Goal: Task Accomplishment & Management: Manage account settings

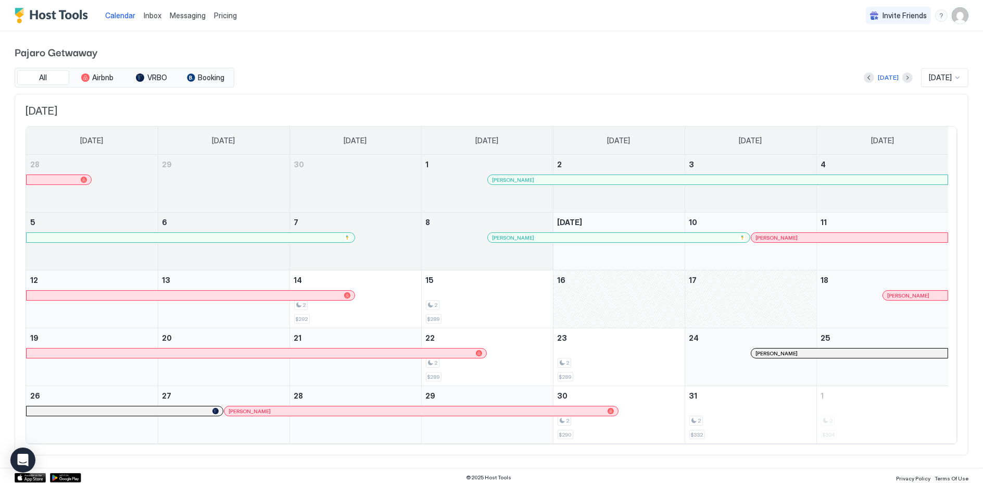
click at [190, 16] on span "Messaging" at bounding box center [188, 15] width 36 height 9
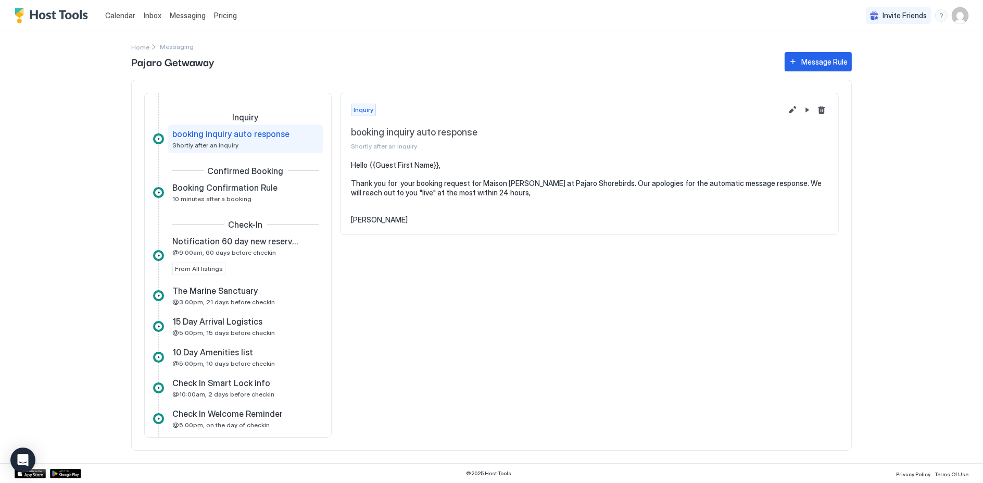
click at [153, 18] on span "Inbox" at bounding box center [153, 15] width 18 height 9
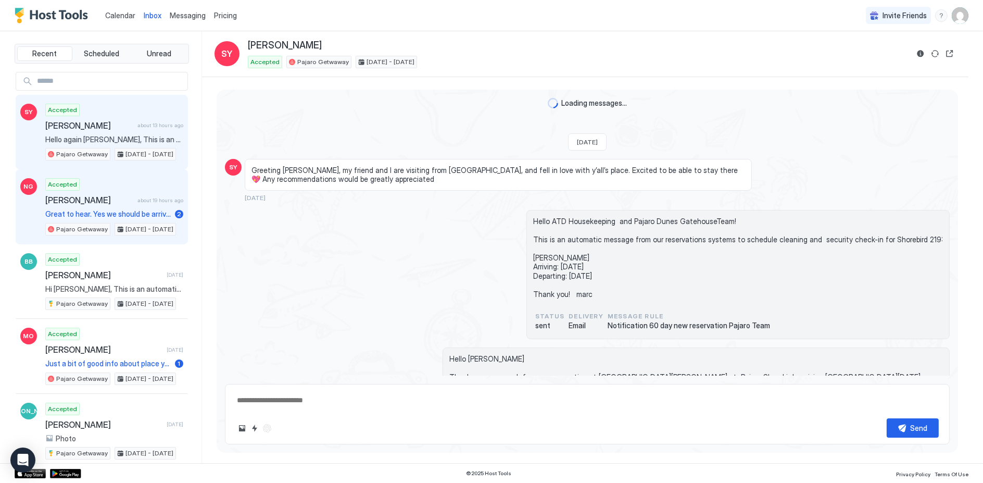
scroll to position [1508, 0]
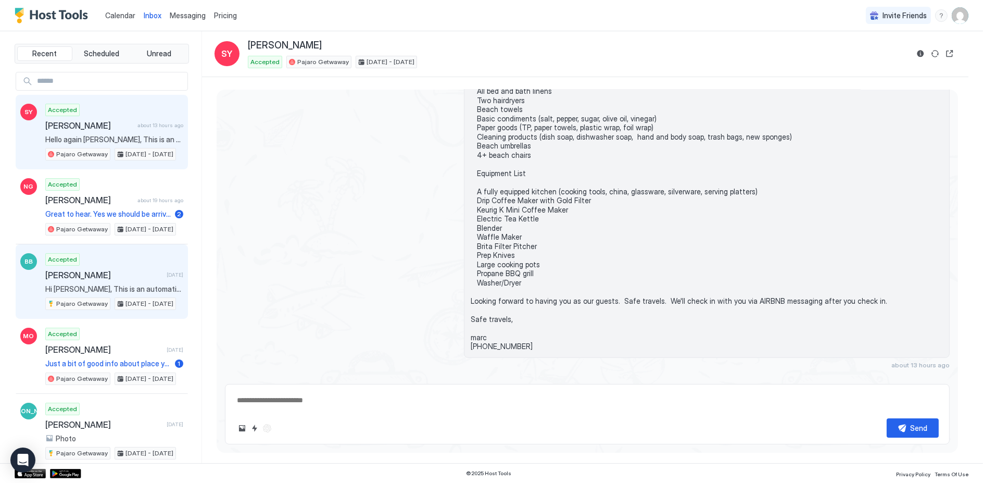
click at [99, 279] on div "Accepted [PERSON_NAME] [DATE] Hi [PERSON_NAME], This is an automatic message. a…" at bounding box center [114, 281] width 138 height 57
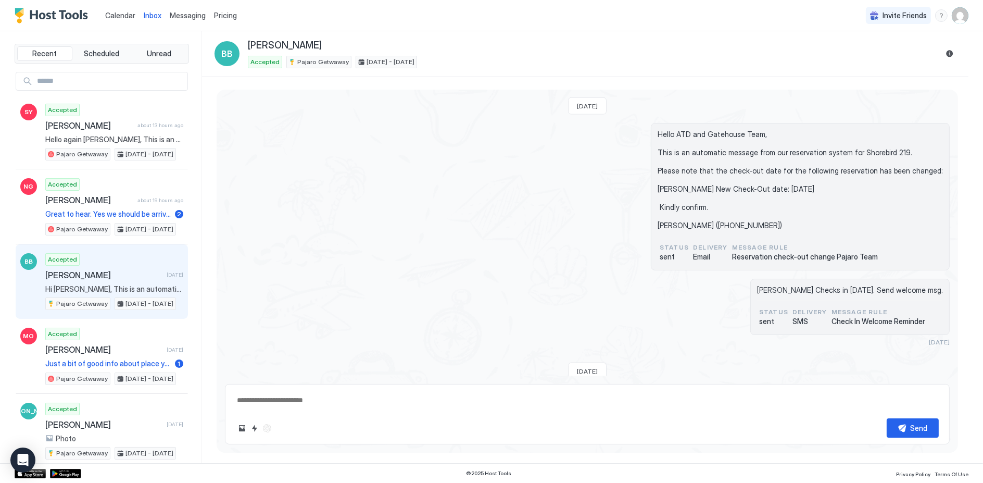
scroll to position [1983, 0]
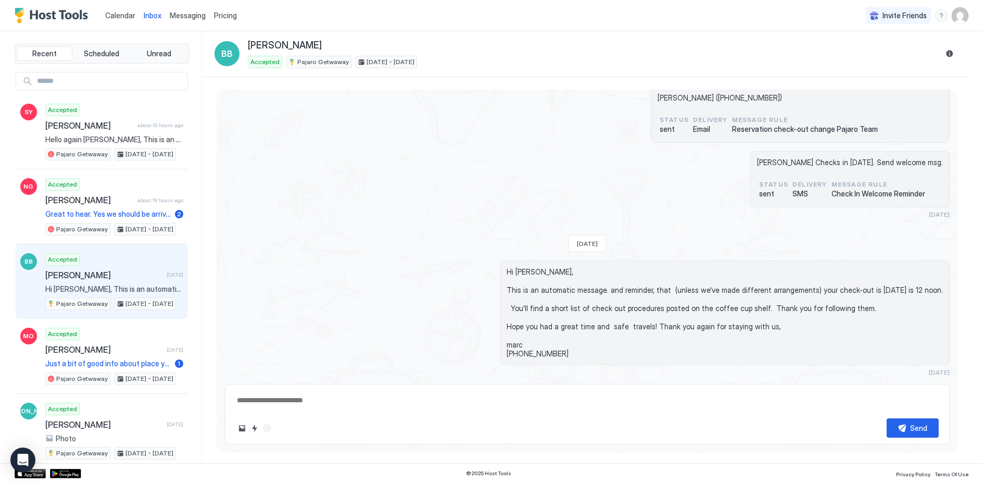
click at [349, 198] on div "[PERSON_NAME] Checks in [DATE]. Send welcome msg. status sent Delivery SMS Mess…" at bounding box center [587, 184] width 725 height 67
click at [78, 280] on div "Accepted [PERSON_NAME] [DATE] Hi [PERSON_NAME], This is an automatic message. a…" at bounding box center [114, 281] width 138 height 57
click at [318, 417] on div "Send" at bounding box center [587, 414] width 725 height 60
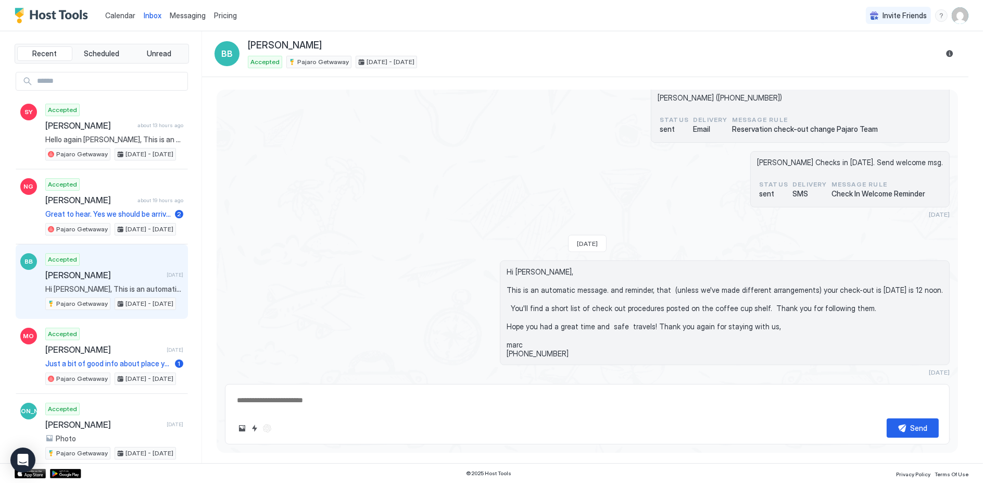
click at [855, 418] on div "Send" at bounding box center [587, 427] width 703 height 19
click at [799, 412] on div "Send" at bounding box center [587, 414] width 725 height 60
click at [601, 426] on div "Send" at bounding box center [587, 427] width 703 height 19
drag, startPoint x: 490, startPoint y: 431, endPoint x: 408, endPoint y: 434, distance: 82.3
click at [432, 435] on div "Send" at bounding box center [587, 427] width 703 height 19
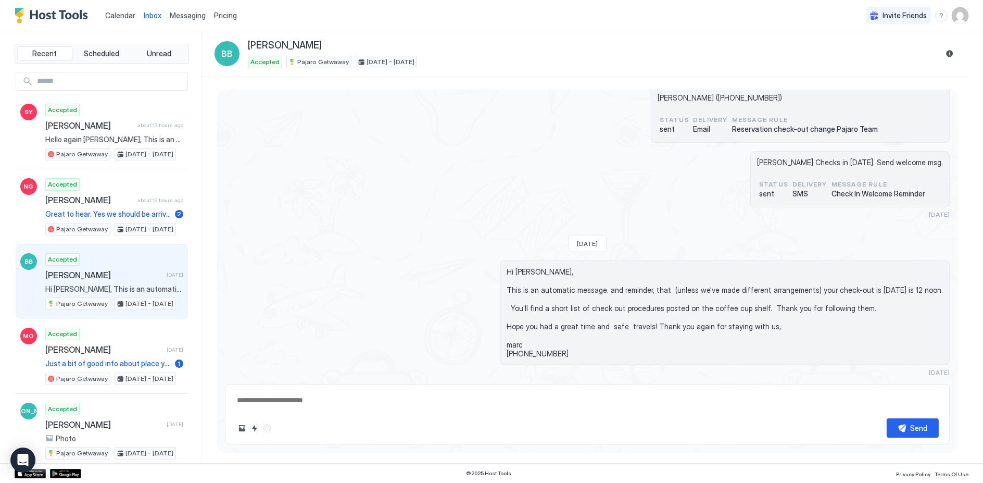
click at [347, 437] on div "Send" at bounding box center [587, 427] width 703 height 19
click at [318, 430] on div "Send" at bounding box center [587, 427] width 703 height 19
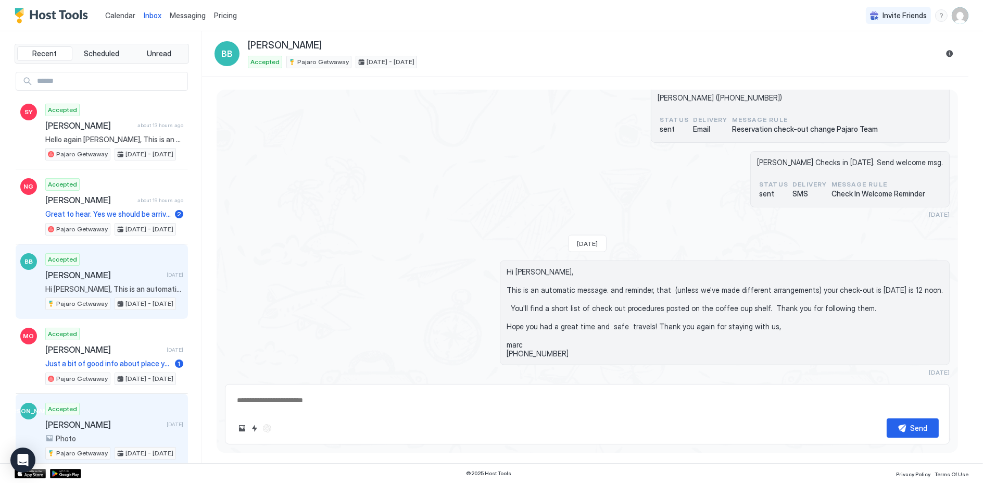
click at [75, 419] on span "[PERSON_NAME]" at bounding box center [103, 424] width 117 height 10
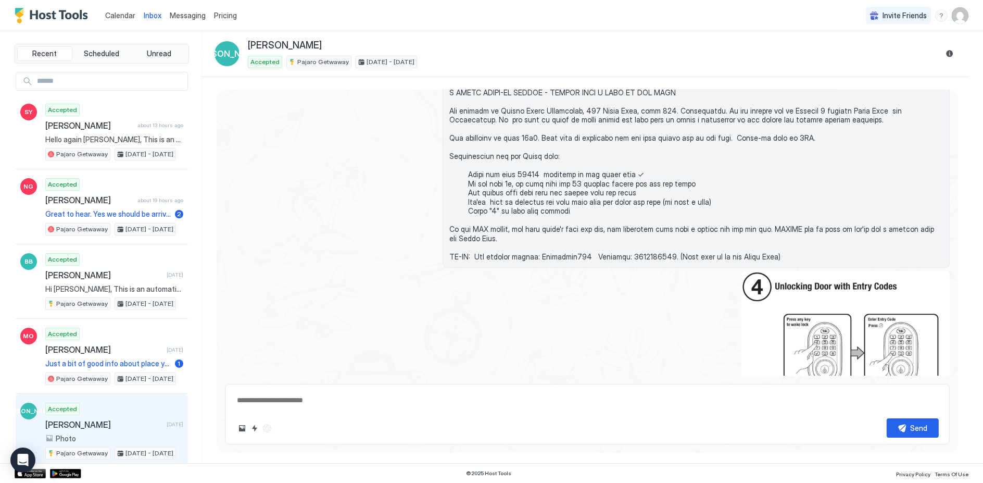
scroll to position [1255, 0]
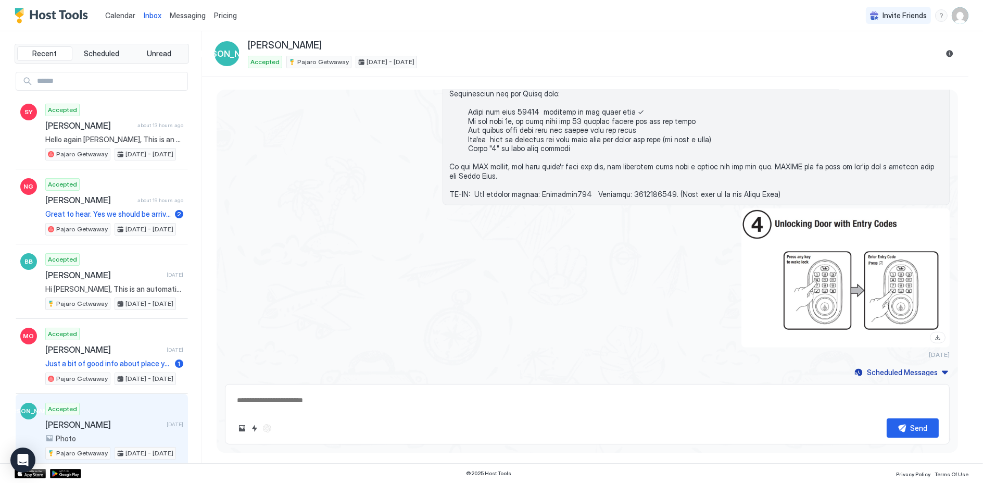
click at [97, 419] on span "[PERSON_NAME]" at bounding box center [103, 424] width 117 height 10
drag, startPoint x: 97, startPoint y: 419, endPoint x: 54, endPoint y: 419, distance: 43.2
click at [54, 419] on span "[PERSON_NAME]" at bounding box center [103, 424] width 117 height 10
click at [50, 54] on span "Recent" at bounding box center [44, 53] width 24 height 9
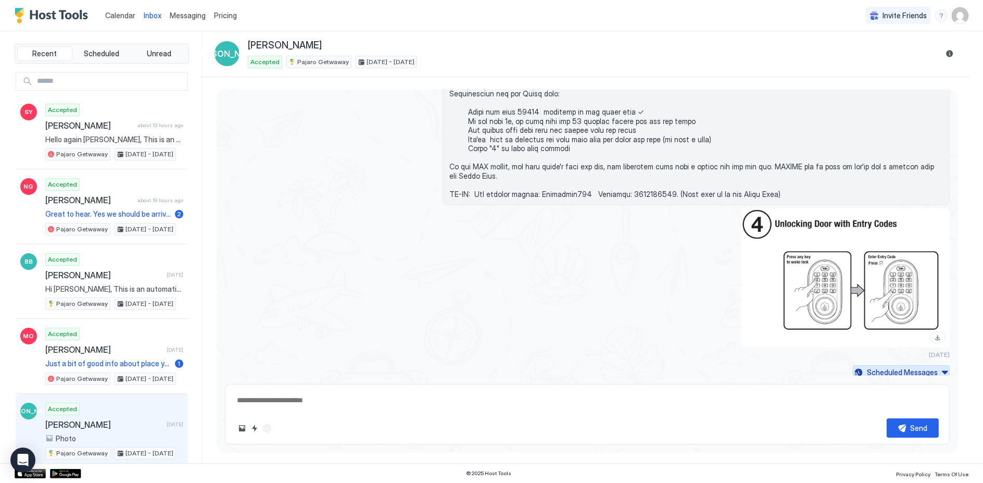
click at [877, 368] on div "Scheduled Messages" at bounding box center [902, 372] width 71 height 11
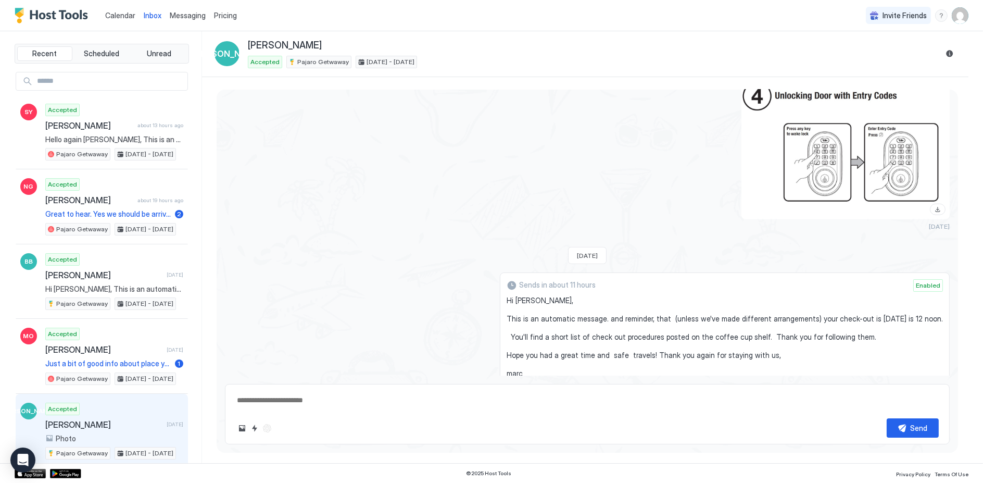
scroll to position [1451, 0]
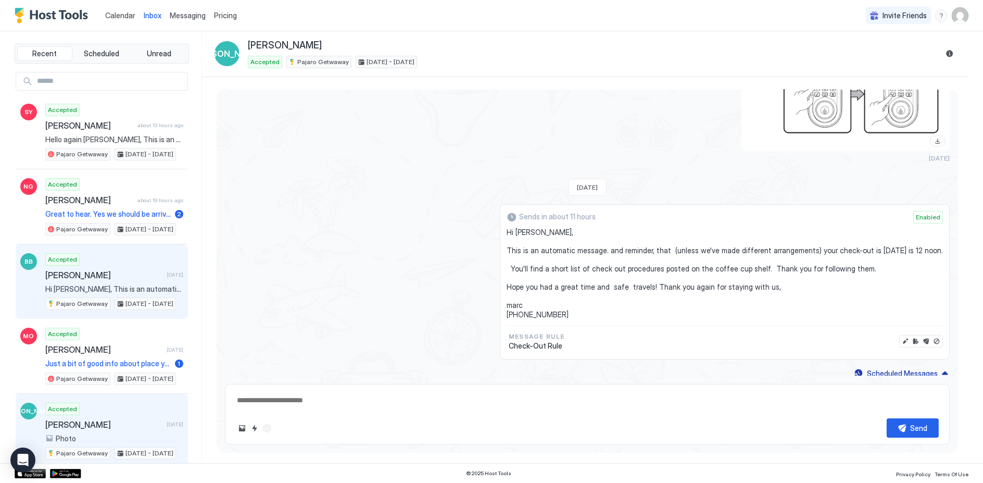
click at [90, 276] on span "[PERSON_NAME]" at bounding box center [103, 275] width 117 height 10
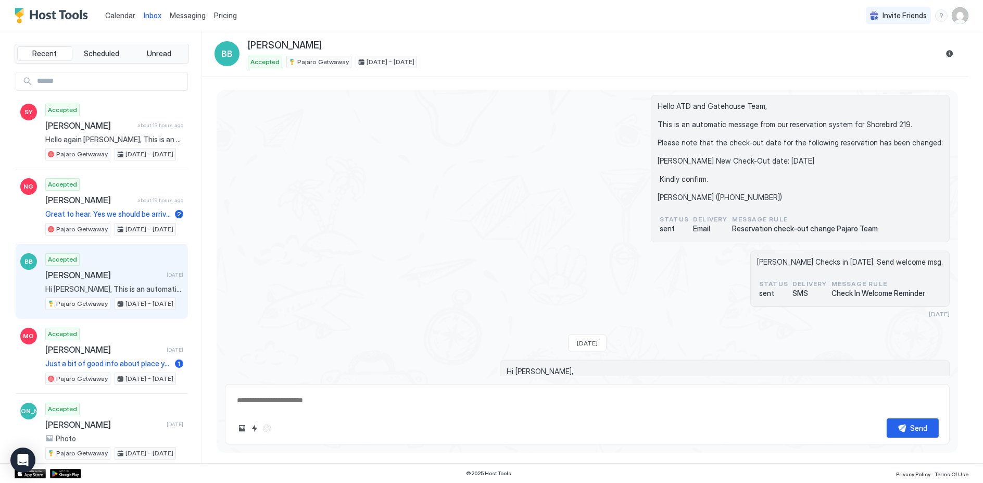
scroll to position [1983, 0]
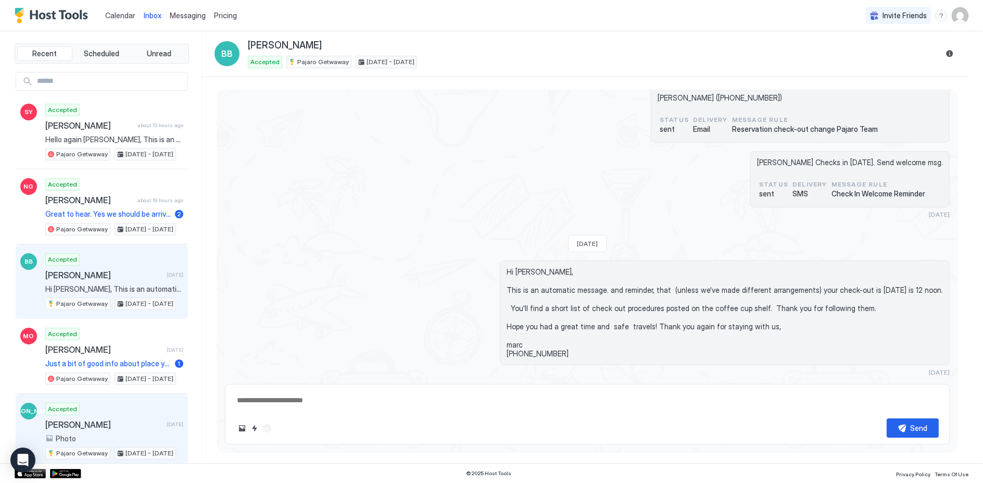
click at [68, 434] on span "Photo" at bounding box center [66, 438] width 20 height 9
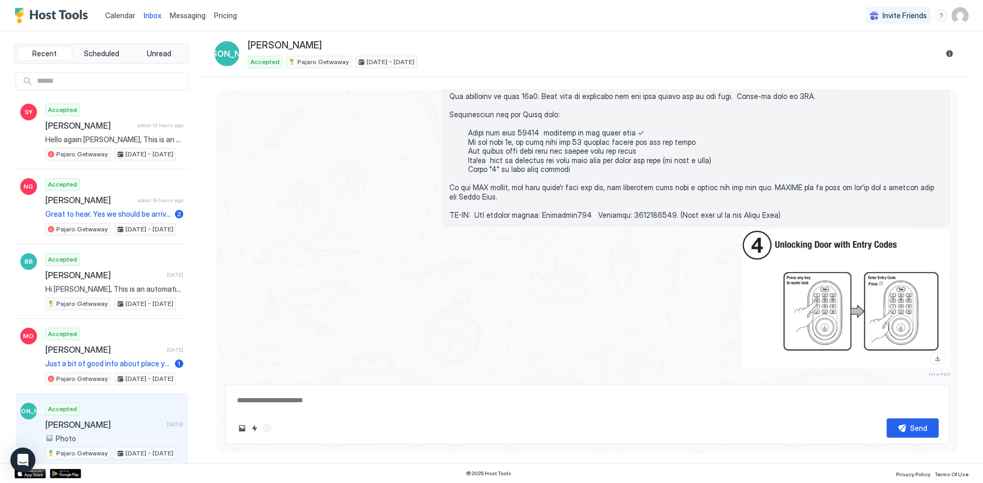
scroll to position [1255, 0]
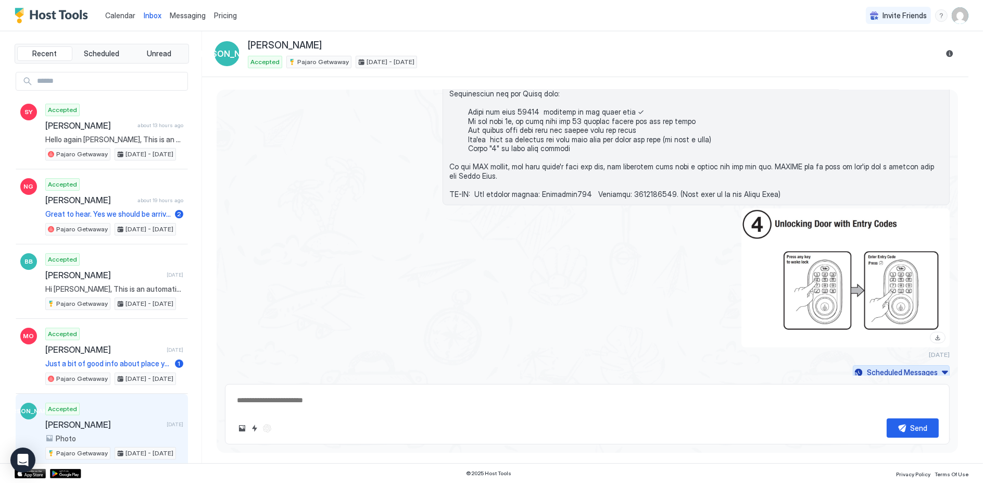
click at [877, 367] on div "Scheduled Messages" at bounding box center [902, 372] width 71 height 11
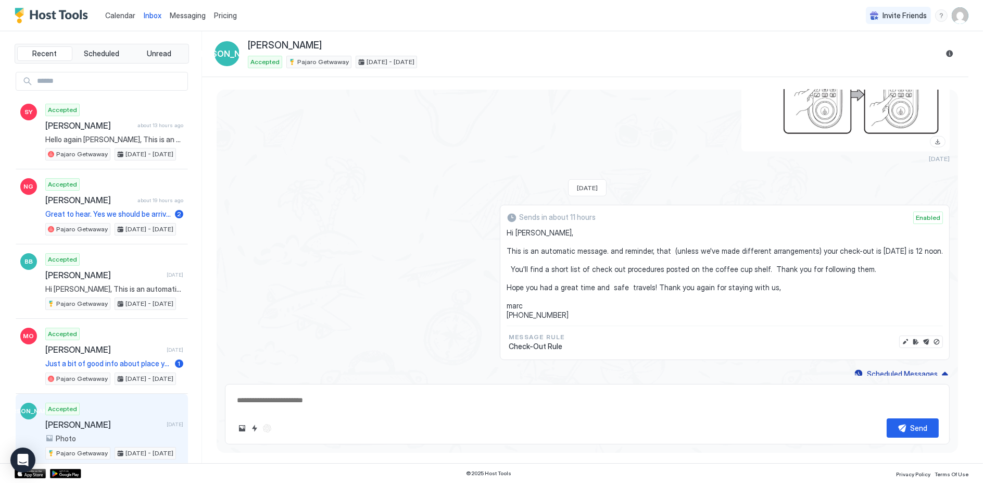
click at [710, 288] on span "Hi [PERSON_NAME], This is an automatic message. and reminder, that (unless we'v…" at bounding box center [725, 273] width 436 height 91
drag, startPoint x: 710, startPoint y: 288, endPoint x: 684, endPoint y: 312, distance: 35.0
click at [684, 312] on span "Hi [PERSON_NAME], This is an automatic message. and reminder, that (unless we'v…" at bounding box center [725, 273] width 436 height 91
click at [931, 336] on button "Disable message" at bounding box center [936, 341] width 10 height 10
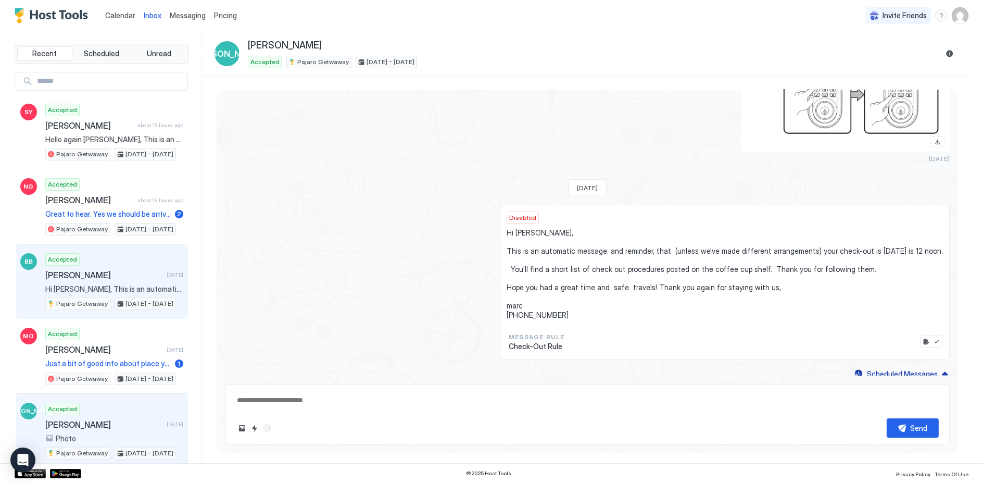
click at [86, 273] on span "[PERSON_NAME]" at bounding box center [103, 275] width 117 height 10
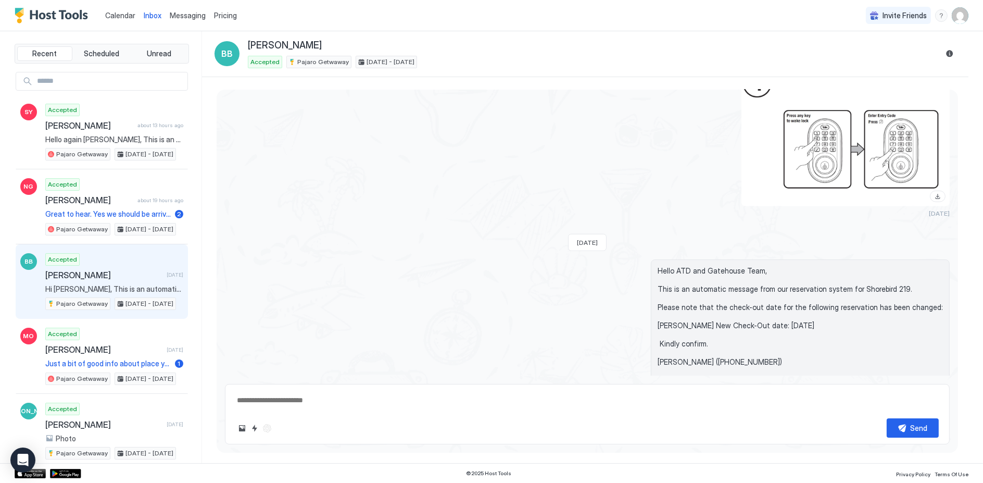
scroll to position [1693, 0]
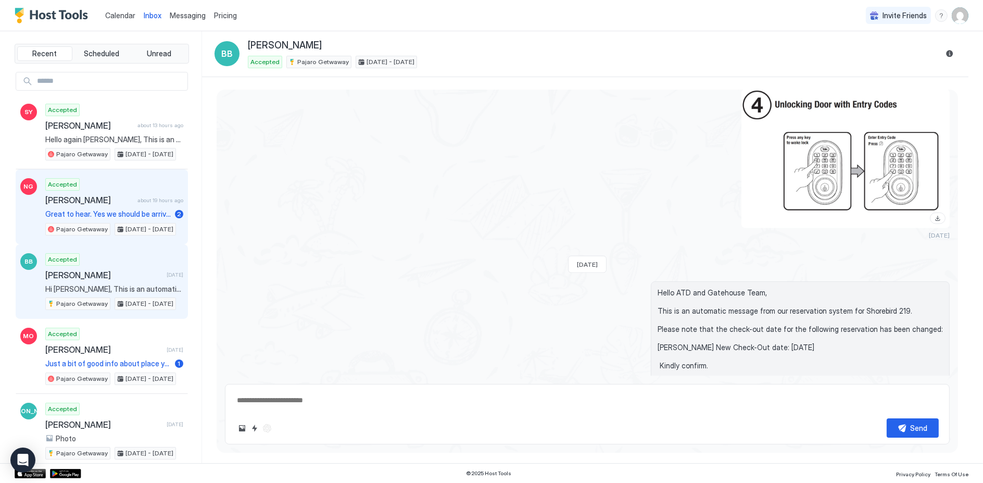
click at [93, 209] on span "Great to hear. Yes we should be arriving at the same time. Thanks again" at bounding box center [107, 213] width 125 height 9
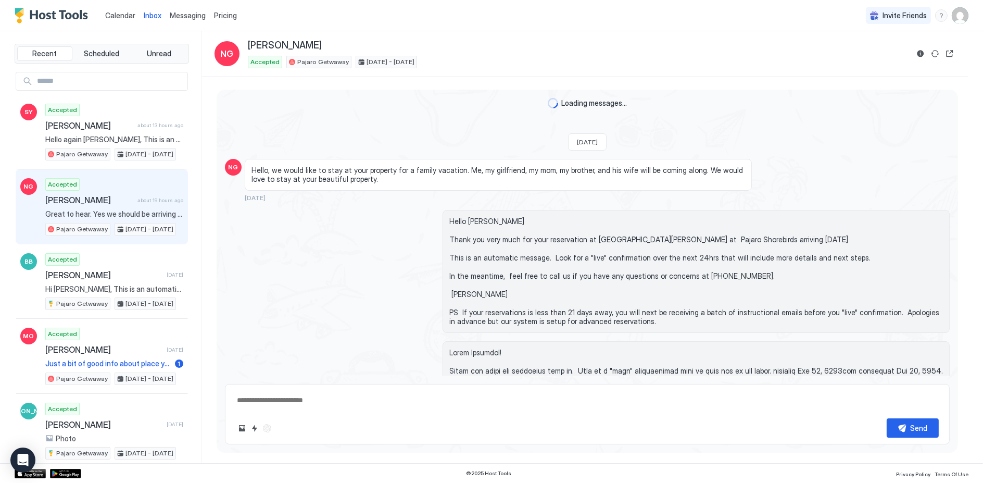
scroll to position [2204, 0]
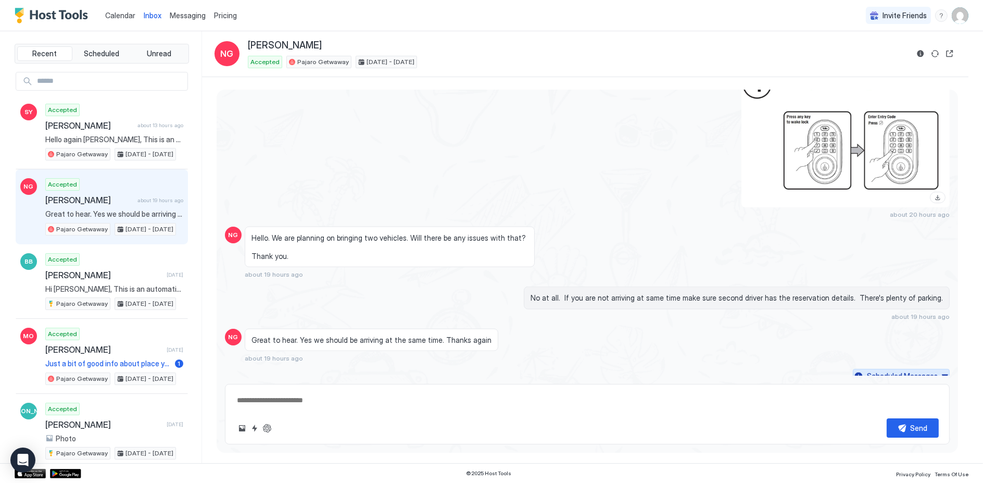
click at [896, 370] on div "Scheduled Messages" at bounding box center [902, 375] width 71 height 11
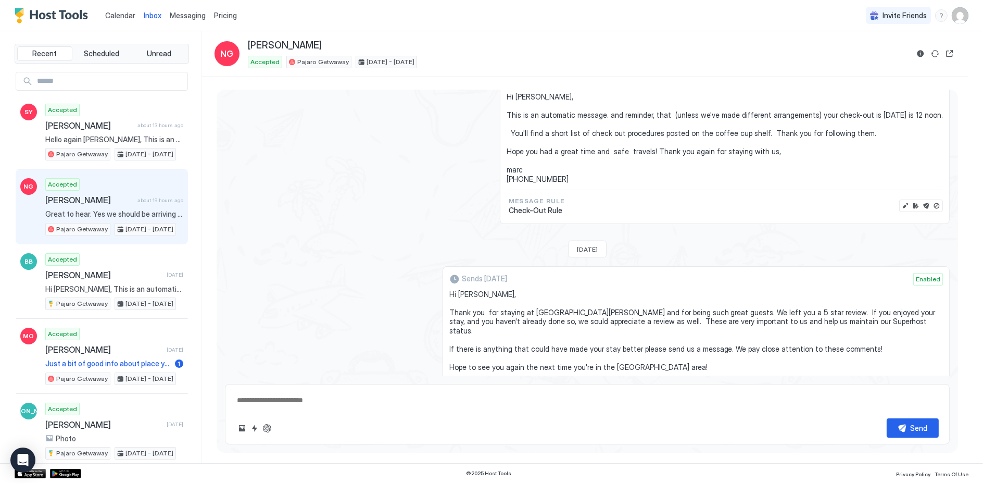
scroll to position [2795, 0]
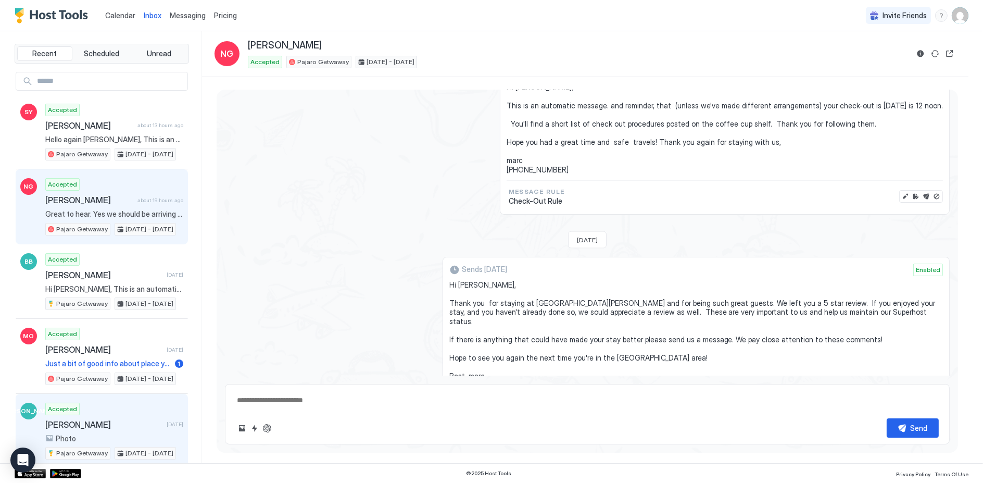
click at [81, 419] on span "[PERSON_NAME]" at bounding box center [103, 424] width 117 height 10
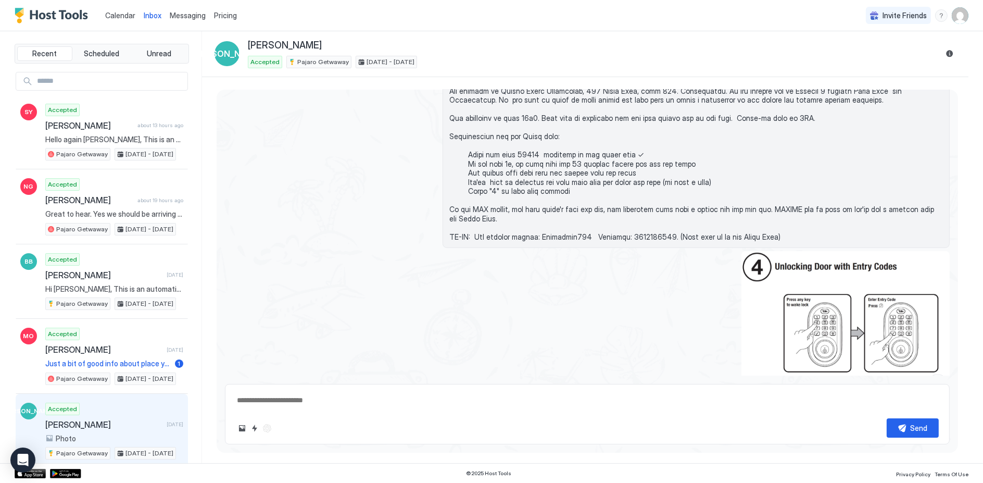
scroll to position [1198, 0]
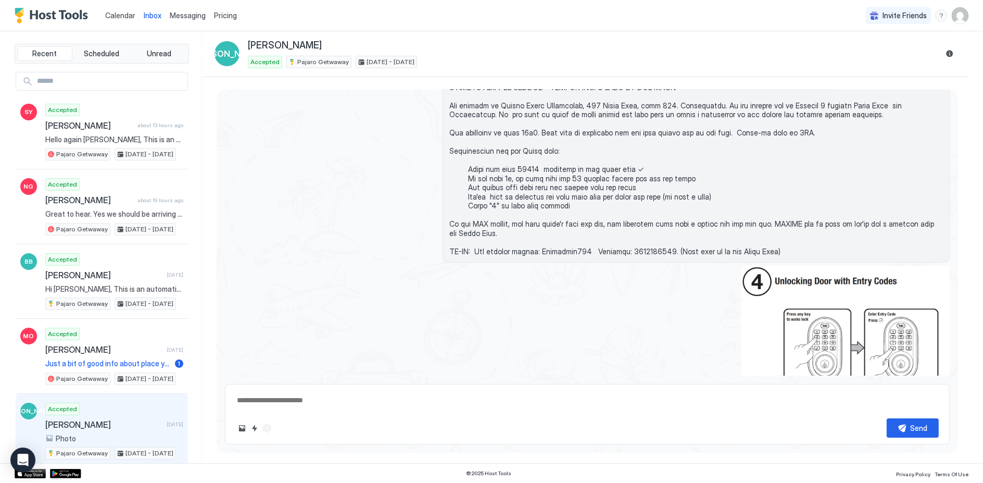
click at [67, 419] on span "[PERSON_NAME]" at bounding box center [103, 424] width 117 height 10
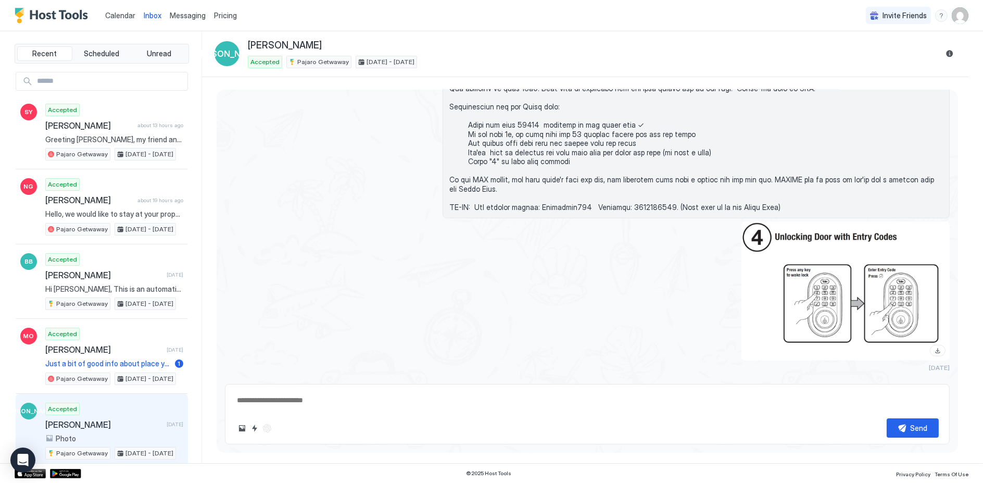
scroll to position [1255, 0]
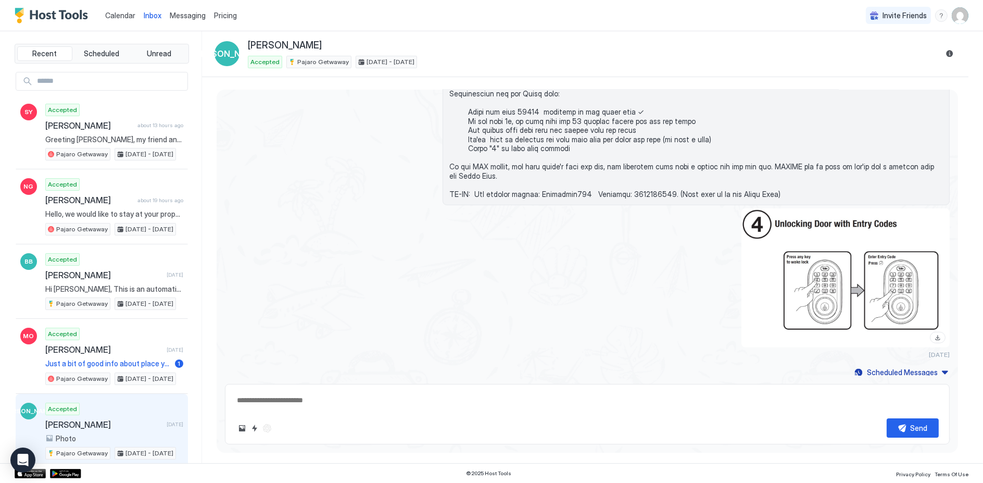
click at [633, 236] on div at bounding box center [696, 277] width 507 height 139
click at [914, 370] on div "Scheduled Messages" at bounding box center [902, 372] width 71 height 11
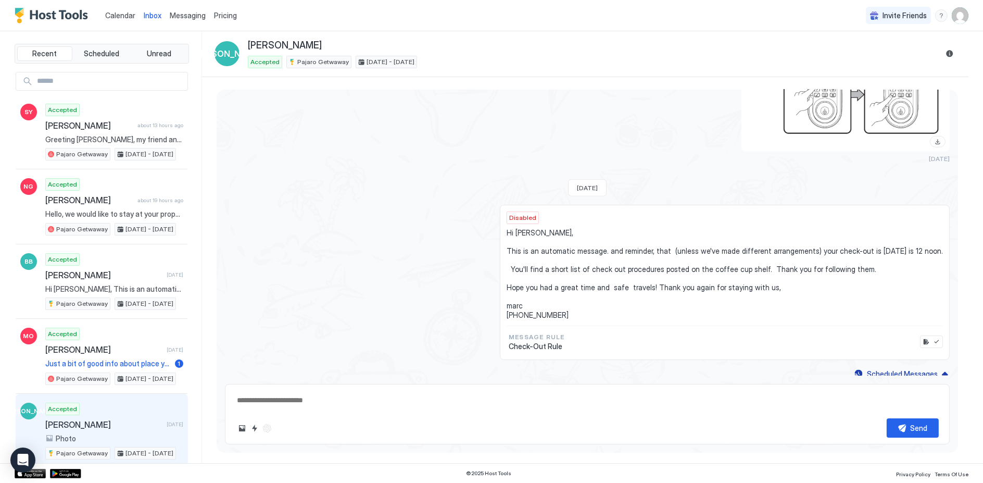
scroll to position [1451, 0]
click at [150, 17] on span "Inbox" at bounding box center [153, 15] width 18 height 9
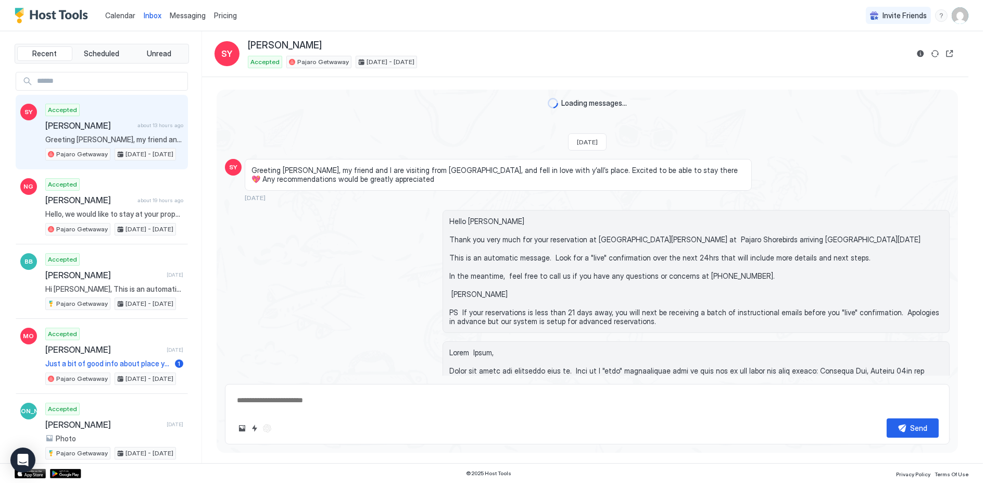
scroll to position [1350, 0]
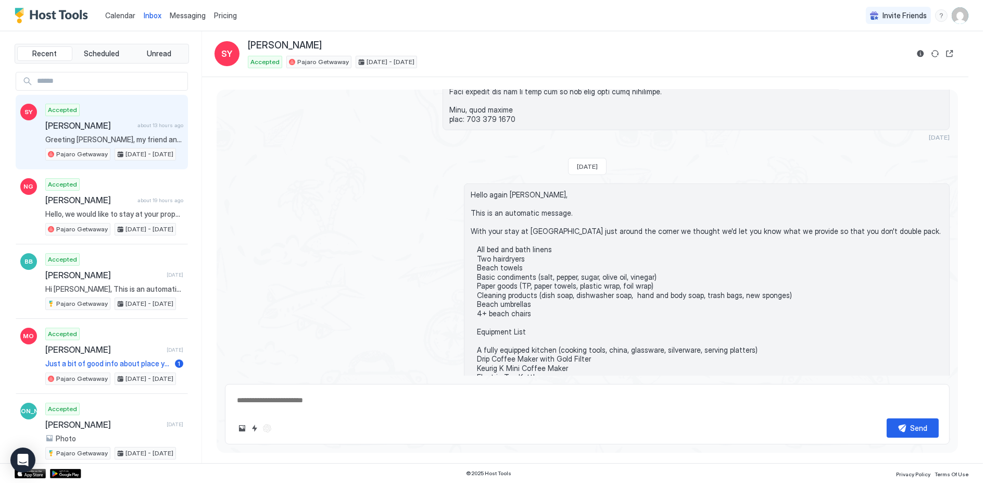
click at [116, 16] on span "Calendar" at bounding box center [120, 15] width 30 height 9
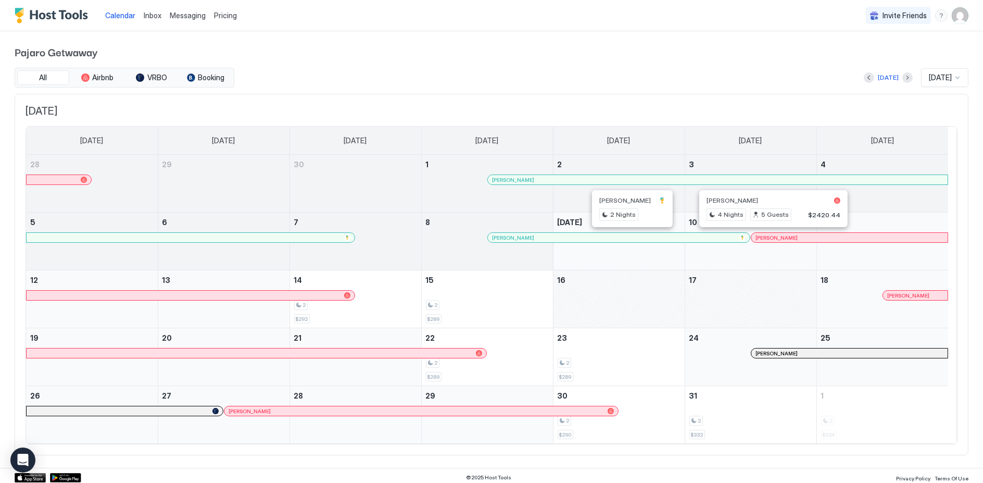
click at [588, 235] on div at bounding box center [588, 237] width 8 height 8
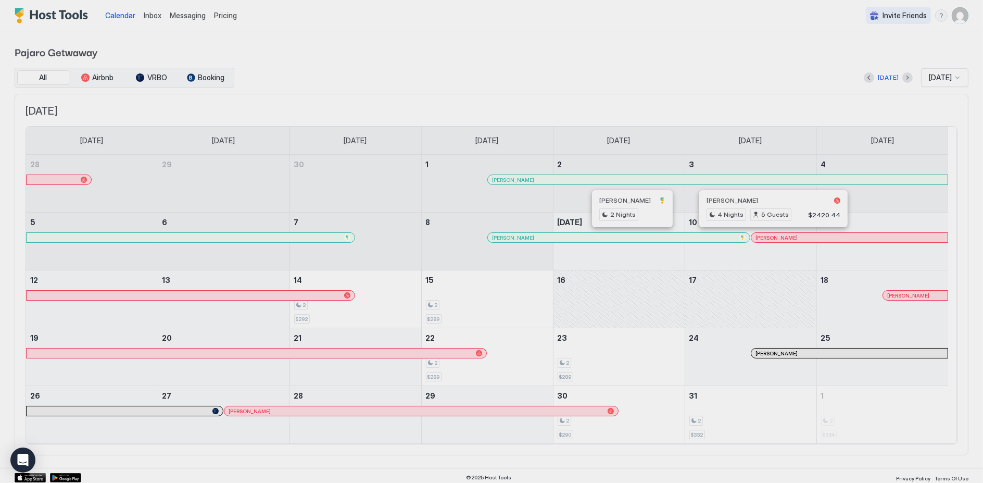
click at [588, 235] on div at bounding box center [491, 241] width 983 height 483
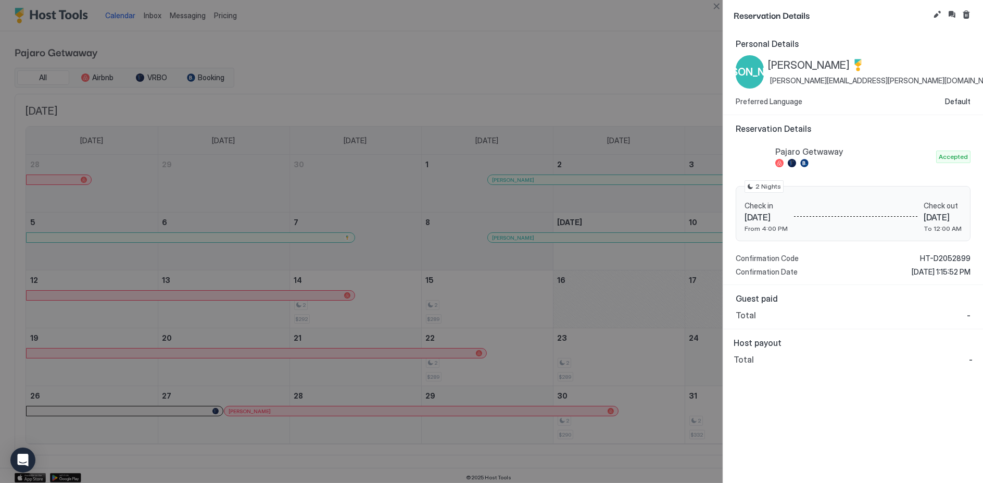
click at [553, 32] on div at bounding box center [491, 241] width 983 height 483
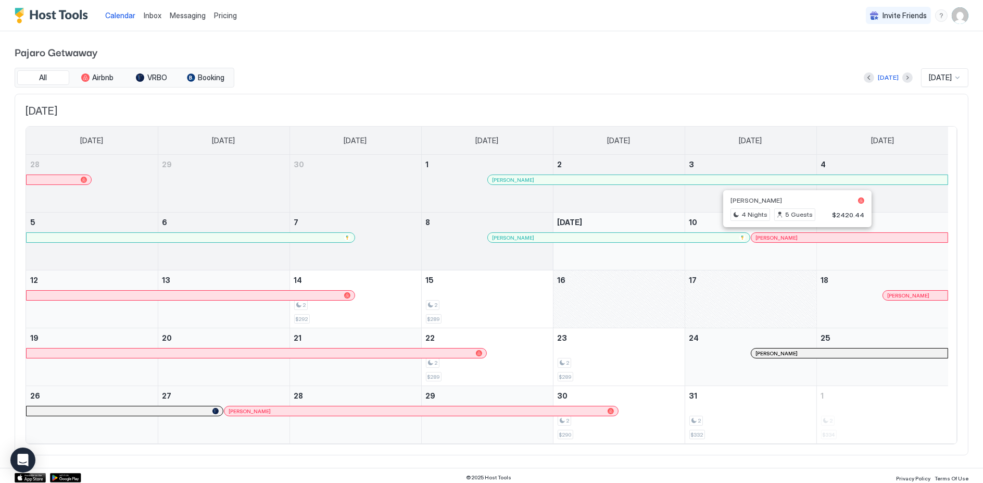
click at [792, 235] on div at bounding box center [793, 237] width 8 height 8
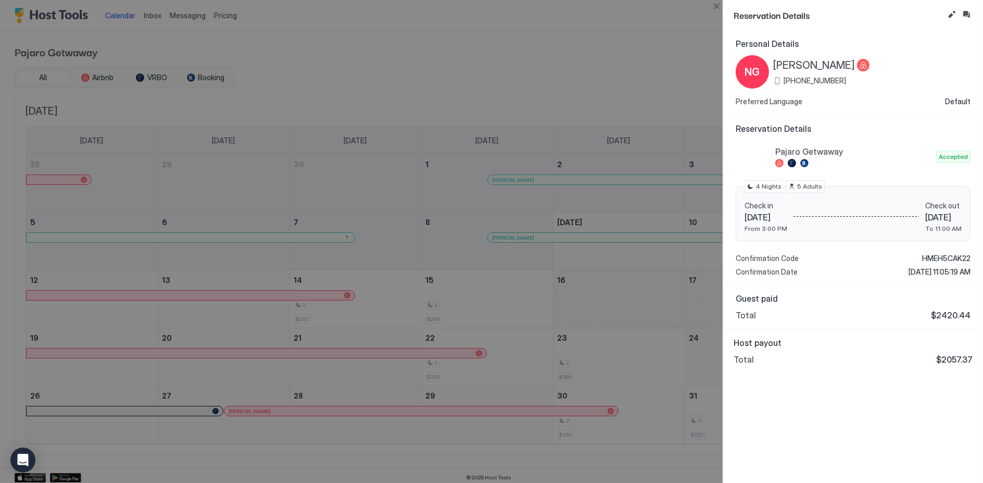
click at [560, 105] on div at bounding box center [491, 241] width 983 height 483
click at [641, 43] on div at bounding box center [491, 241] width 983 height 483
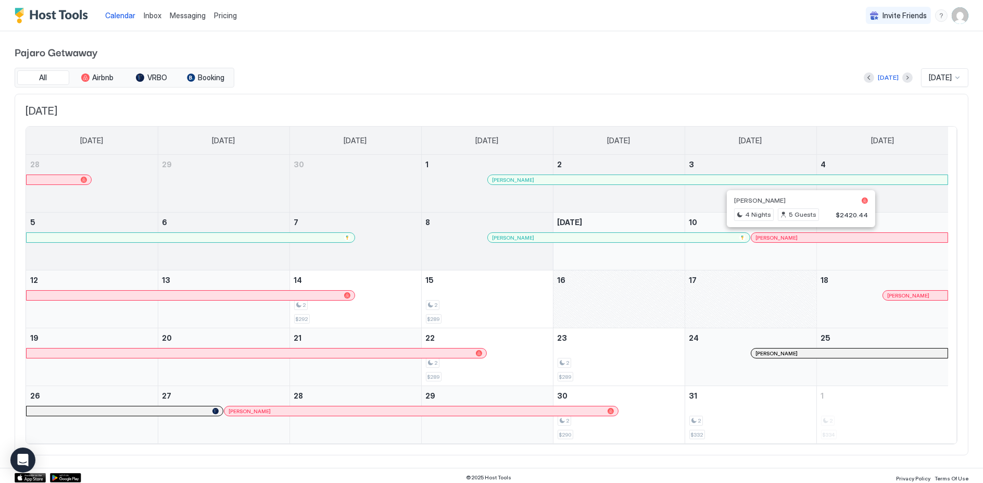
click at [796, 235] on div at bounding box center [796, 237] width 8 height 8
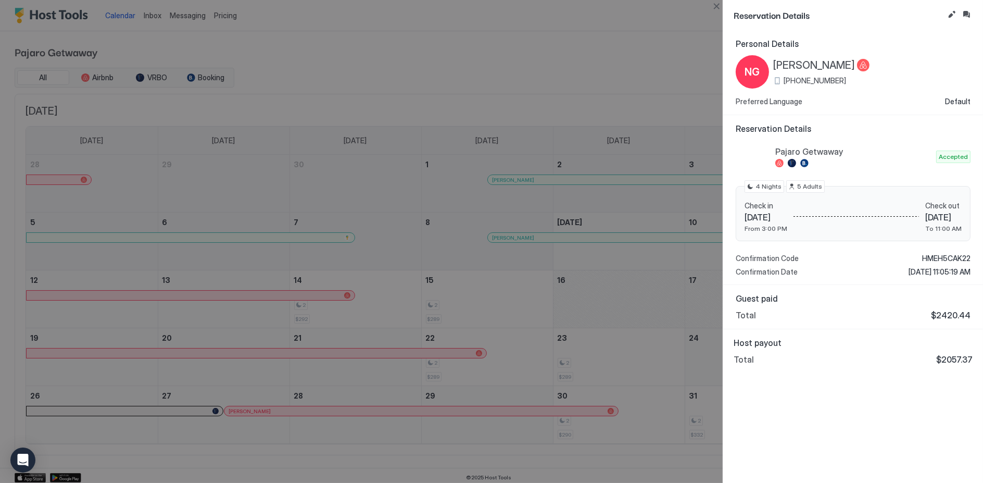
click at [563, 74] on div at bounding box center [491, 241] width 983 height 483
drag, startPoint x: 563, startPoint y: 74, endPoint x: 449, endPoint y: 55, distance: 115.6
click at [449, 56] on div at bounding box center [491, 241] width 983 height 483
click at [147, 45] on div at bounding box center [491, 241] width 983 height 483
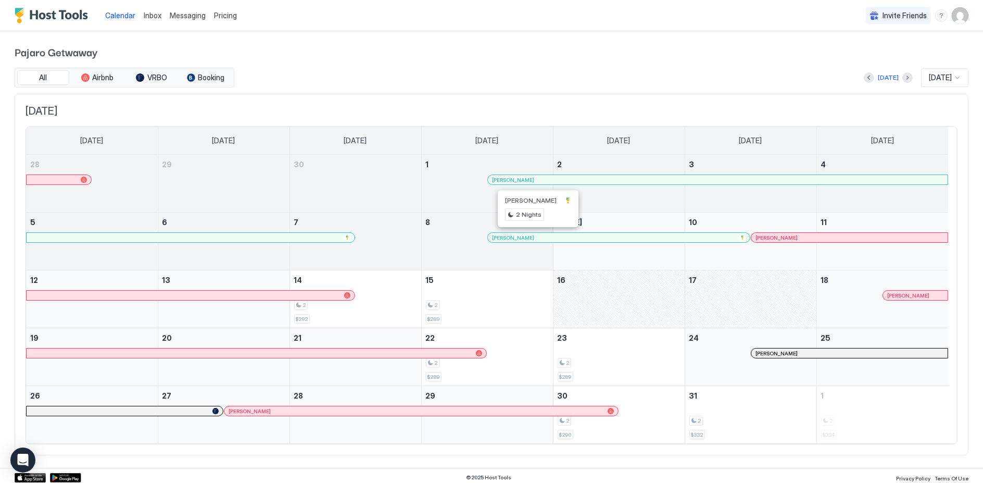
click at [533, 240] on div at bounding box center [534, 237] width 8 height 8
click at [181, 13] on span "Messaging" at bounding box center [188, 15] width 36 height 9
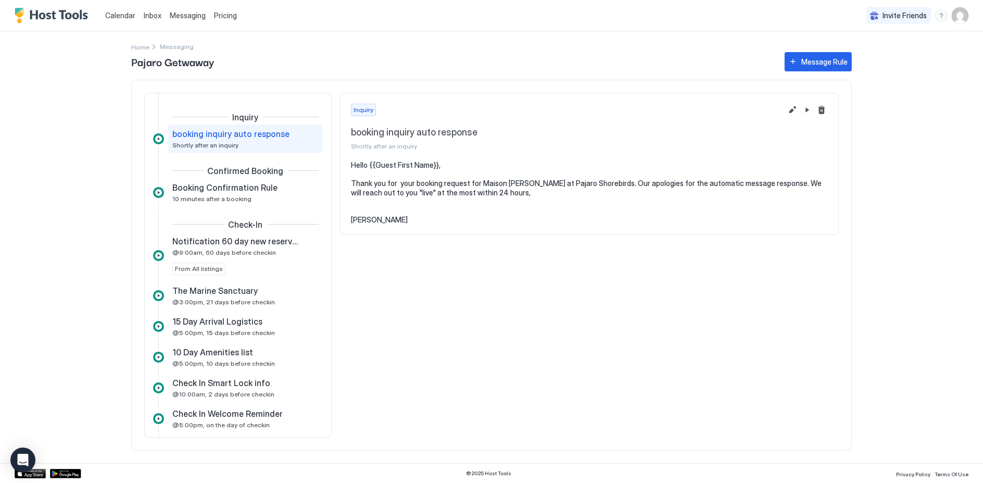
click at [152, 16] on span "Inbox" at bounding box center [153, 15] width 18 height 9
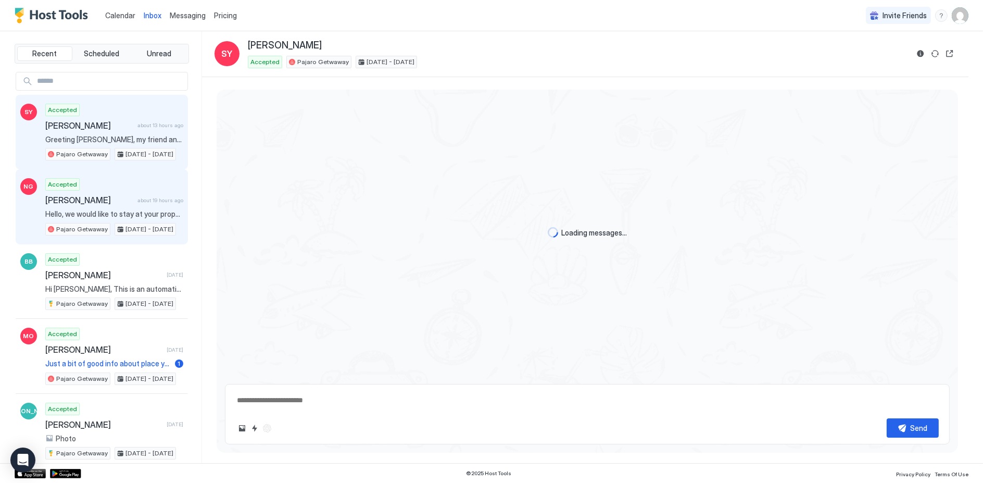
scroll to position [1508, 0]
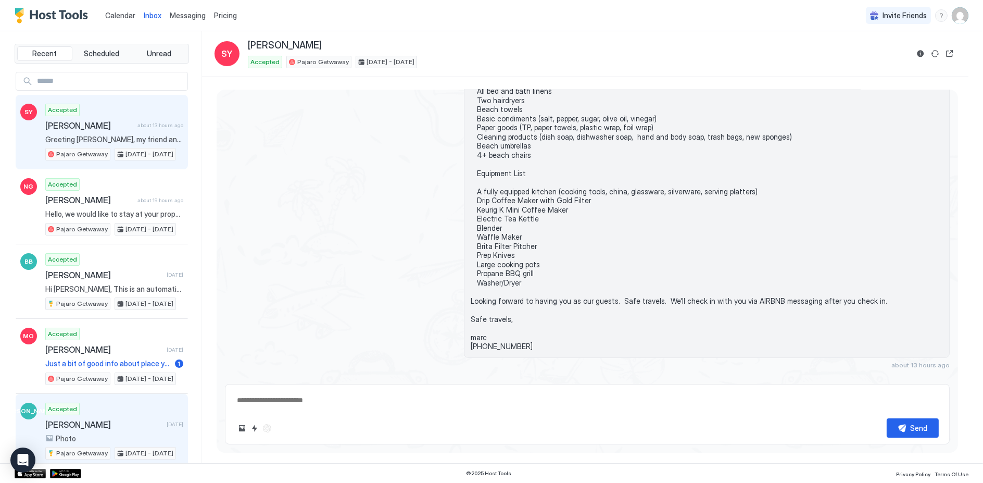
click at [98, 419] on span "[PERSON_NAME]" at bounding box center [103, 424] width 117 height 10
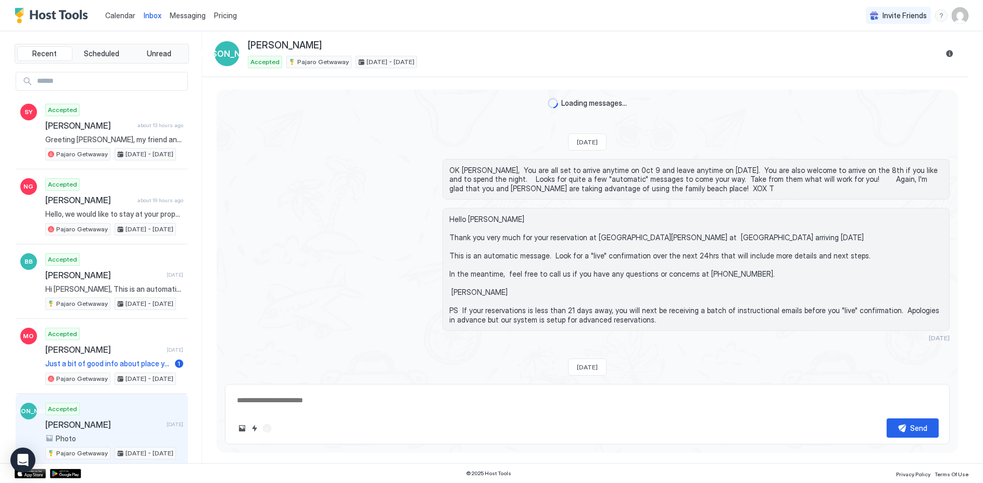
scroll to position [1255, 0]
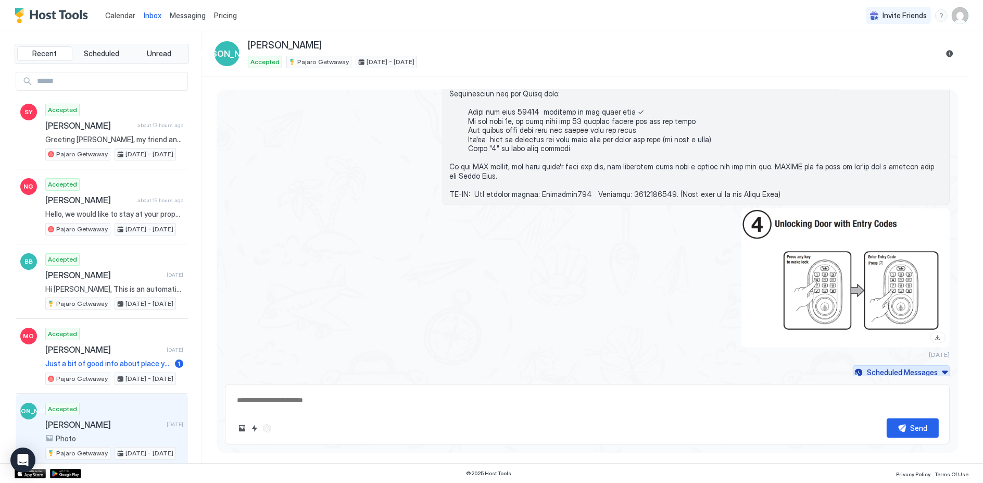
click at [937, 369] on button "Scheduled Messages" at bounding box center [901, 372] width 97 height 14
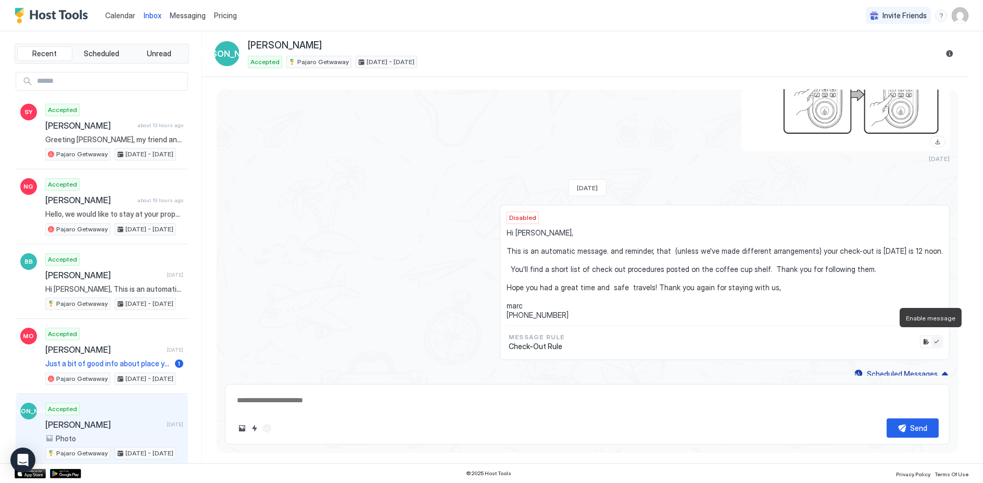
click at [931, 337] on button "Enable message" at bounding box center [936, 341] width 10 height 10
type textarea "*"
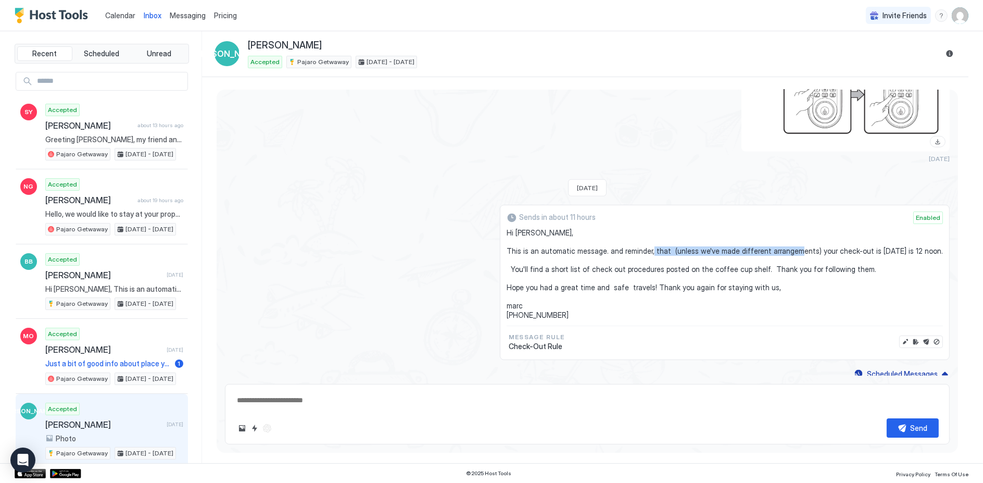
drag, startPoint x: 812, startPoint y: 247, endPoint x: 671, endPoint y: 245, distance: 140.6
click at [671, 245] on span "Hi [PERSON_NAME], This is an automatic message. and reminder, that (unless we'v…" at bounding box center [725, 273] width 436 height 91
drag, startPoint x: 671, startPoint y: 245, endPoint x: 700, endPoint y: 311, distance: 71.6
click at [700, 311] on span "Hi [PERSON_NAME], This is an automatic message. and reminder, that (unless we'v…" at bounding box center [725, 273] width 436 height 91
click at [900, 338] on button "Edit message" at bounding box center [905, 341] width 10 height 10
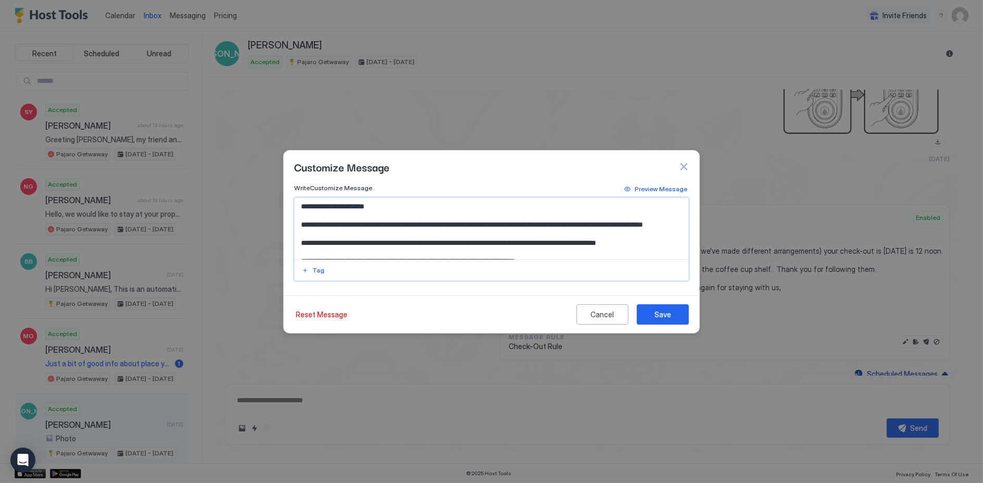
drag, startPoint x: 596, startPoint y: 225, endPoint x: 462, endPoint y: 228, distance: 134.4
click at [462, 228] on textarea "**********" at bounding box center [492, 229] width 394 height 62
click at [507, 224] on textarea "**********" at bounding box center [492, 229] width 394 height 62
drag, startPoint x: 393, startPoint y: 222, endPoint x: 293, endPoint y: 224, distance: 100.0
click at [293, 224] on div "**********" at bounding box center [491, 237] width 415 height 108
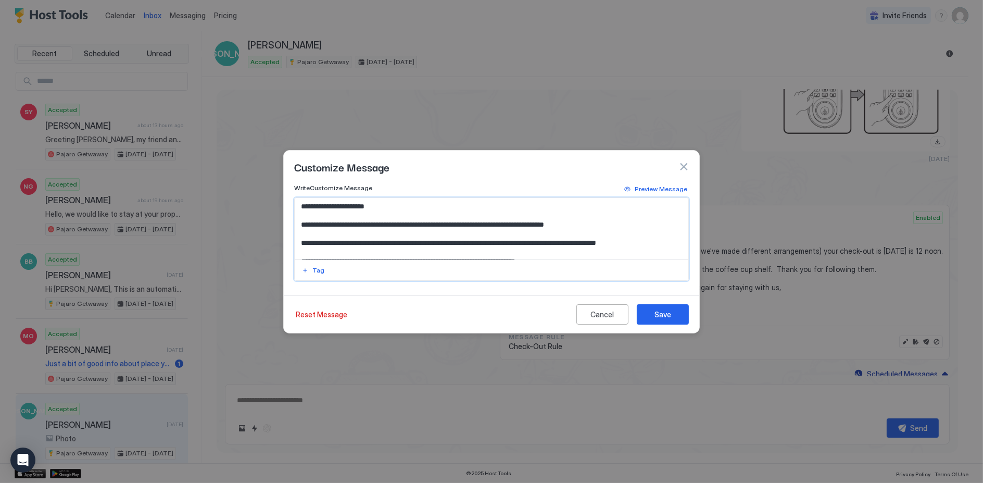
click at [377, 269] on div at bounding box center [492, 269] width 394 height 21
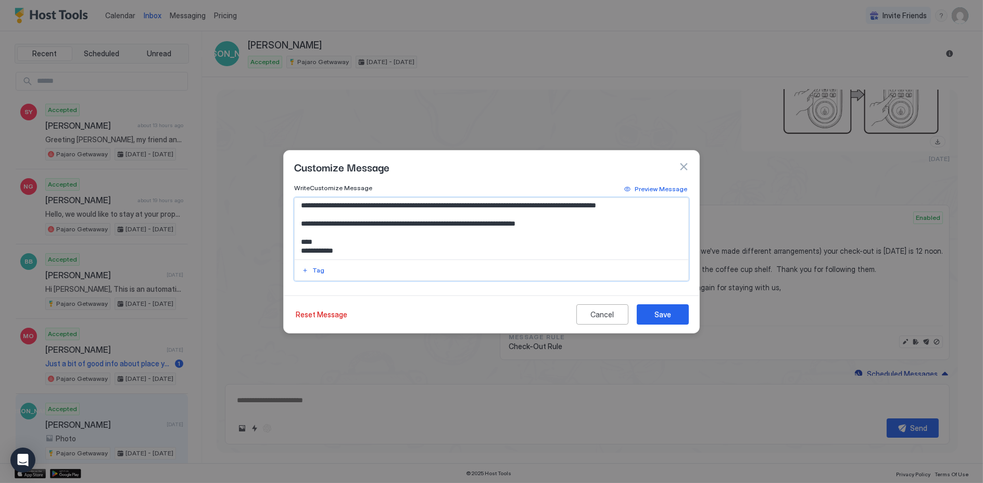
type textarea "**********"
type textarea "*"
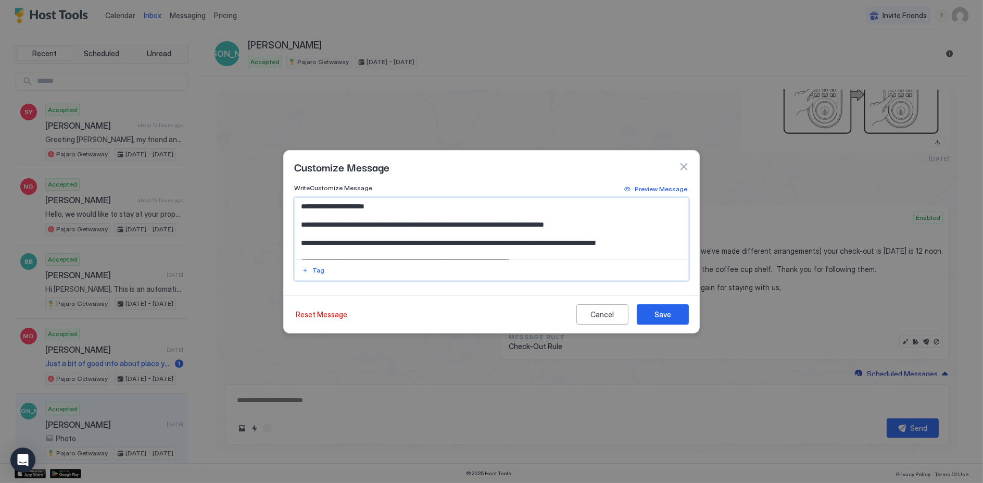
click at [305, 242] on textarea "**********" at bounding box center [492, 229] width 394 height 62
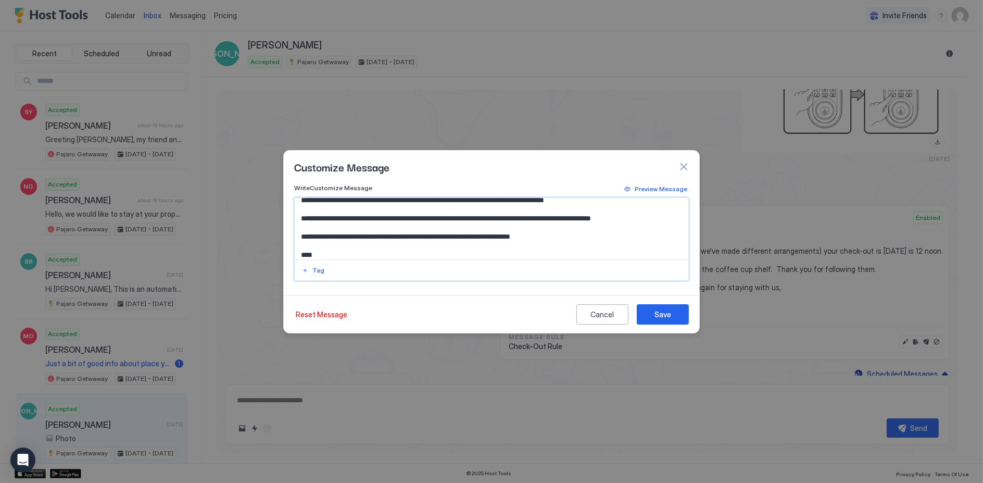
scroll to position [37, 0]
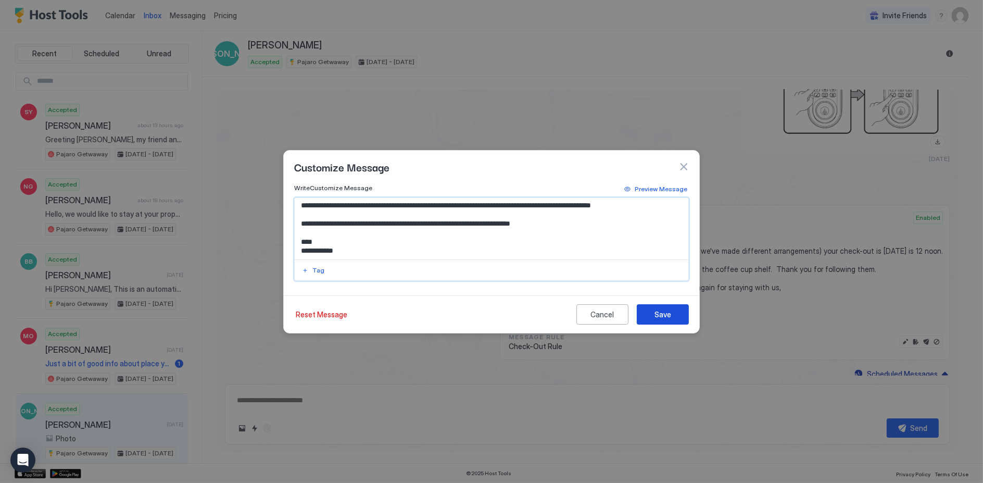
type textarea "**********"
click at [672, 313] on button "Save" at bounding box center [663, 314] width 52 height 20
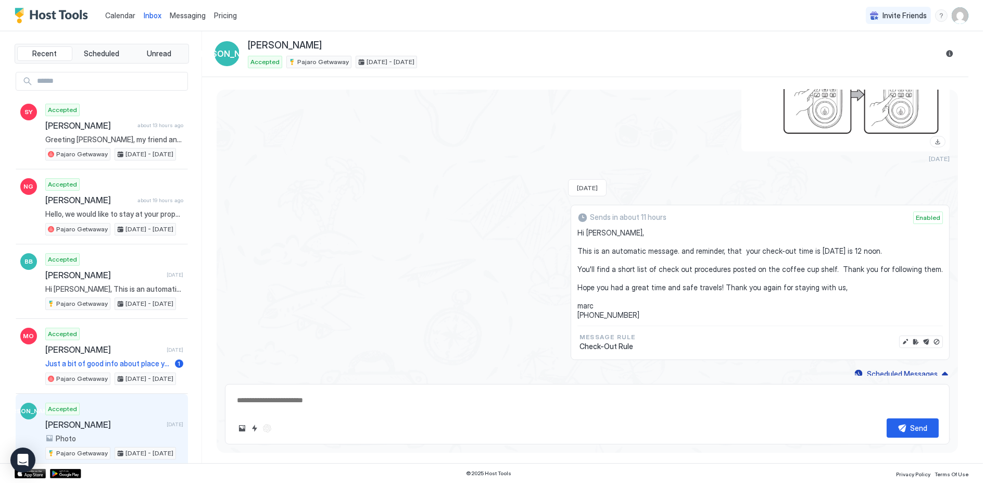
type textarea "*"
